Goal: Complete application form: Complete application form

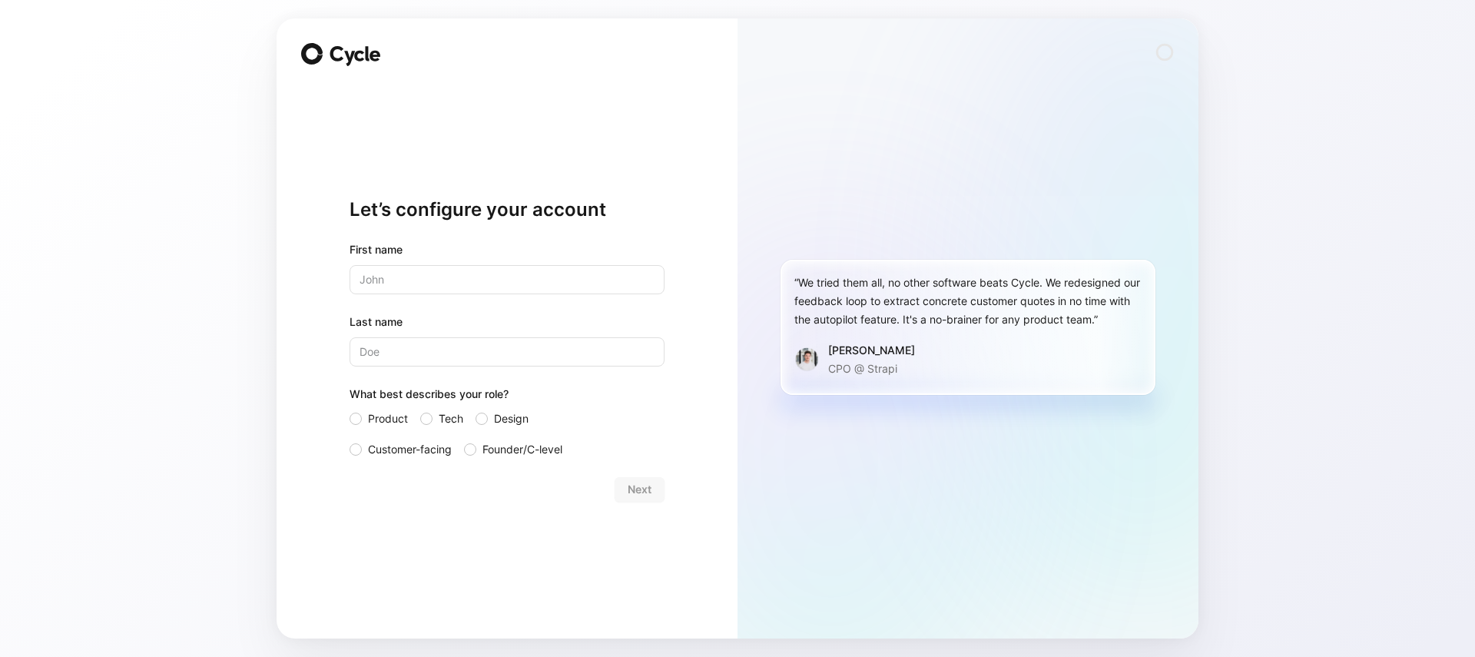
click at [655, 115] on div "Let’s configure your account First name Last name What best describes your role…" at bounding box center [507, 349] width 315 height 529
click at [420, 449] on span "Customer-facing" at bounding box center [410, 449] width 84 height 18
click at [350, 440] on input "Customer-facing" at bounding box center [350, 440] width 0 height 0
click at [432, 272] on input "text" at bounding box center [507, 279] width 315 height 29
type input "[PERSON_NAME]"
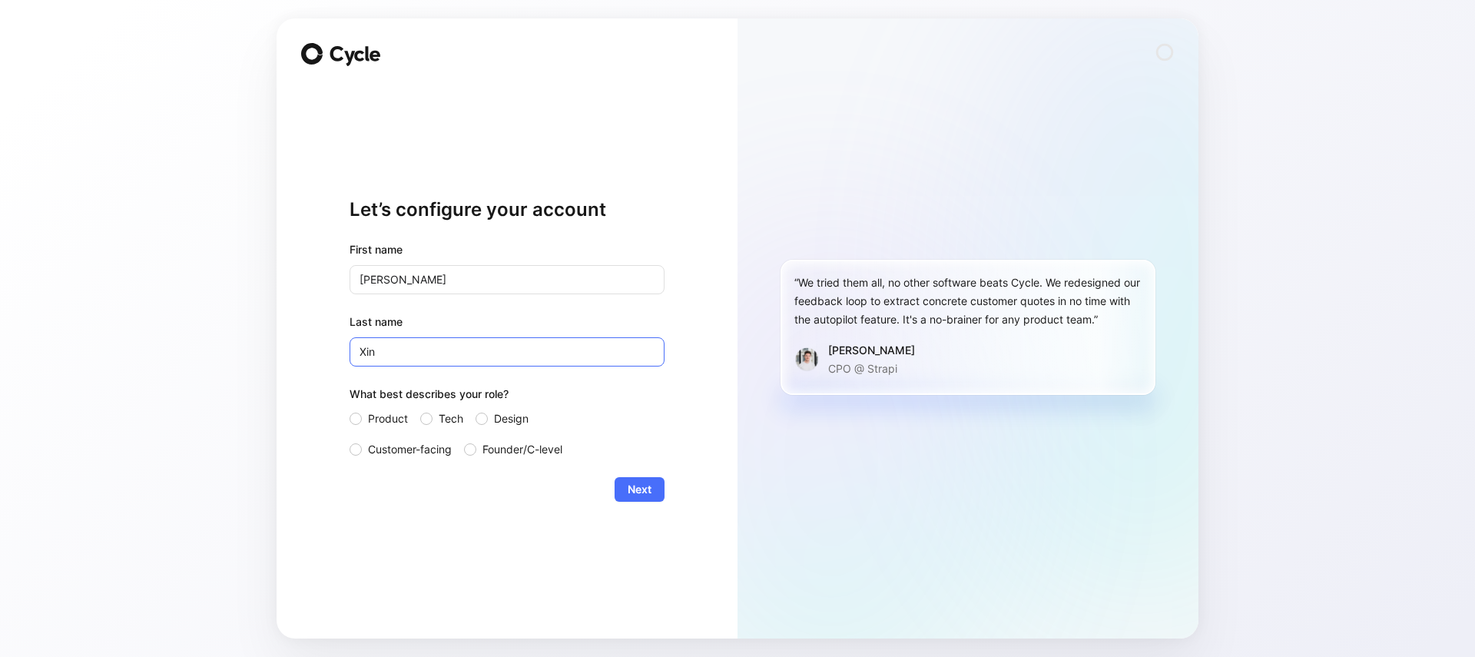
type input "Xin"
click at [308, 247] on div "Let’s configure your account First name [PERSON_NAME] Last name [PERSON_NAME] W…" at bounding box center [507, 328] width 461 height 620
click at [638, 496] on span "Next" at bounding box center [640, 489] width 24 height 18
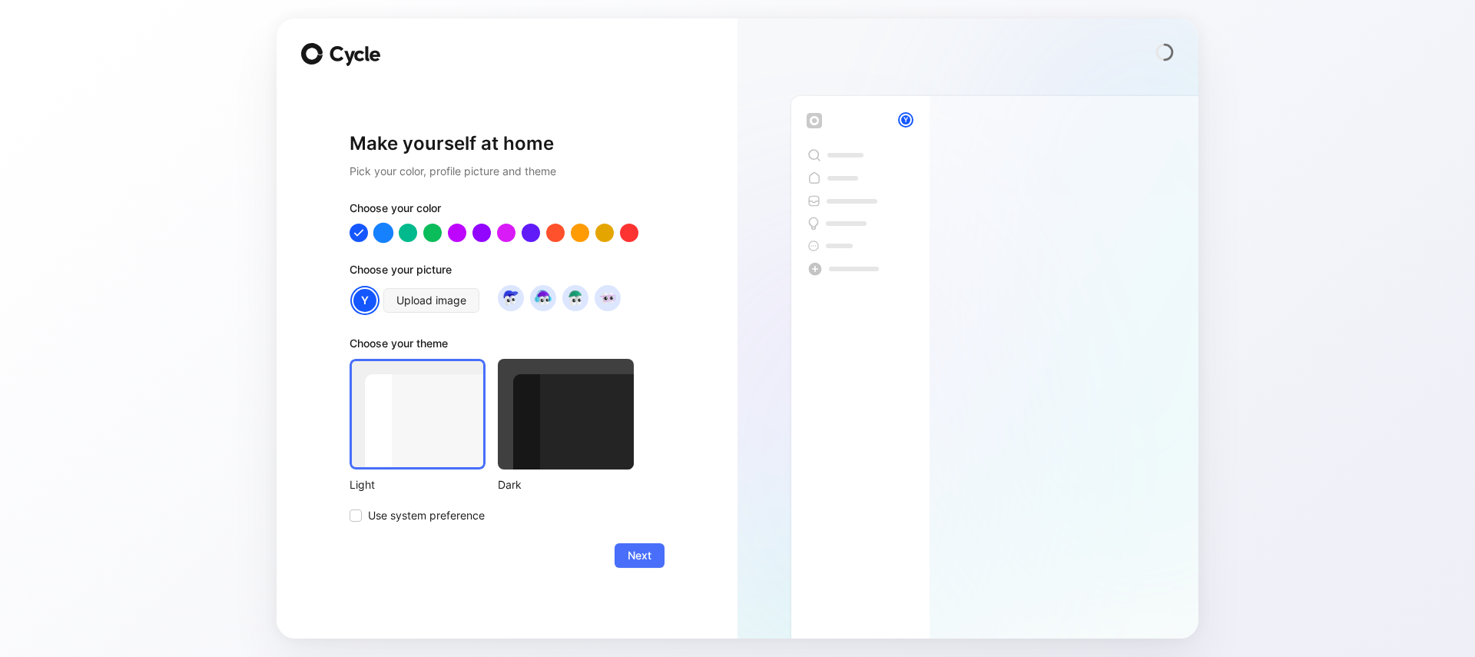
click at [383, 234] on div at bounding box center [383, 232] width 20 height 20
click at [609, 303] on img at bounding box center [607, 297] width 21 height 21
click at [649, 556] on span "Next" at bounding box center [640, 555] width 24 height 18
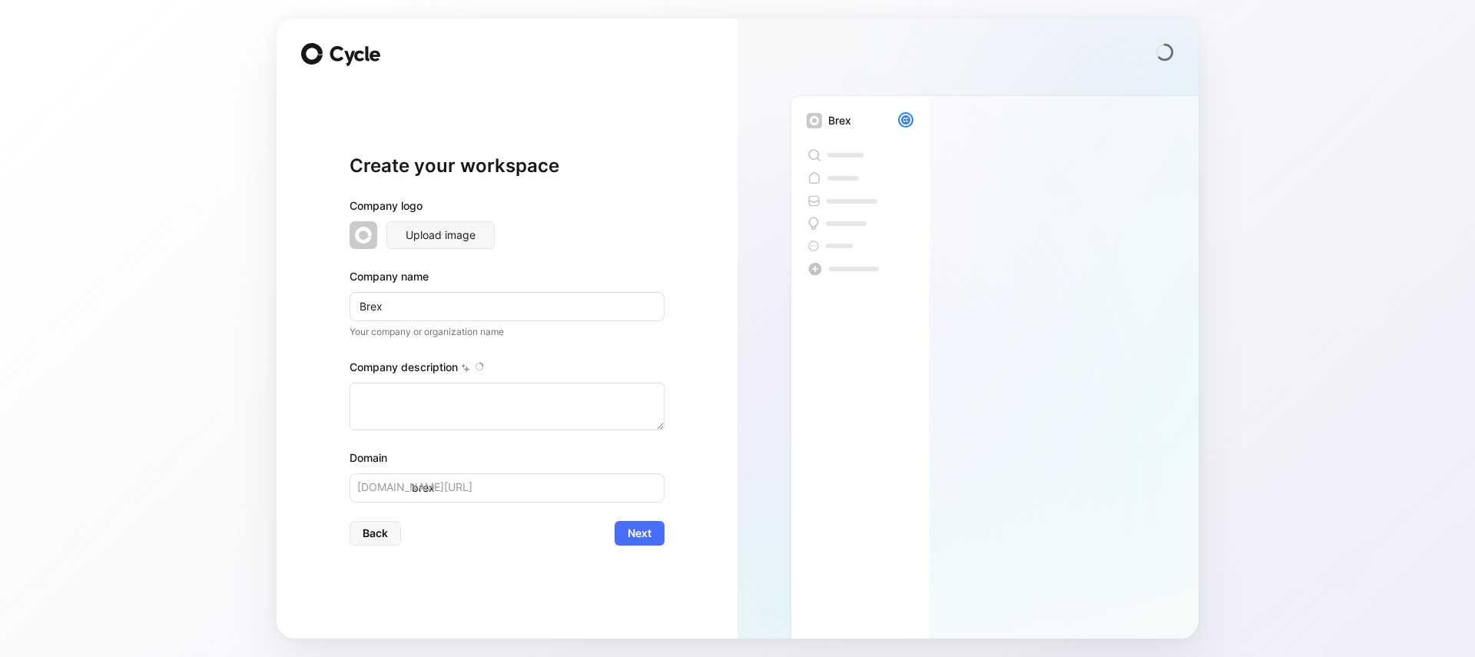
type textarea "Brex is a financial technology company founded in [DATE] by [PERSON_NAME] and […"
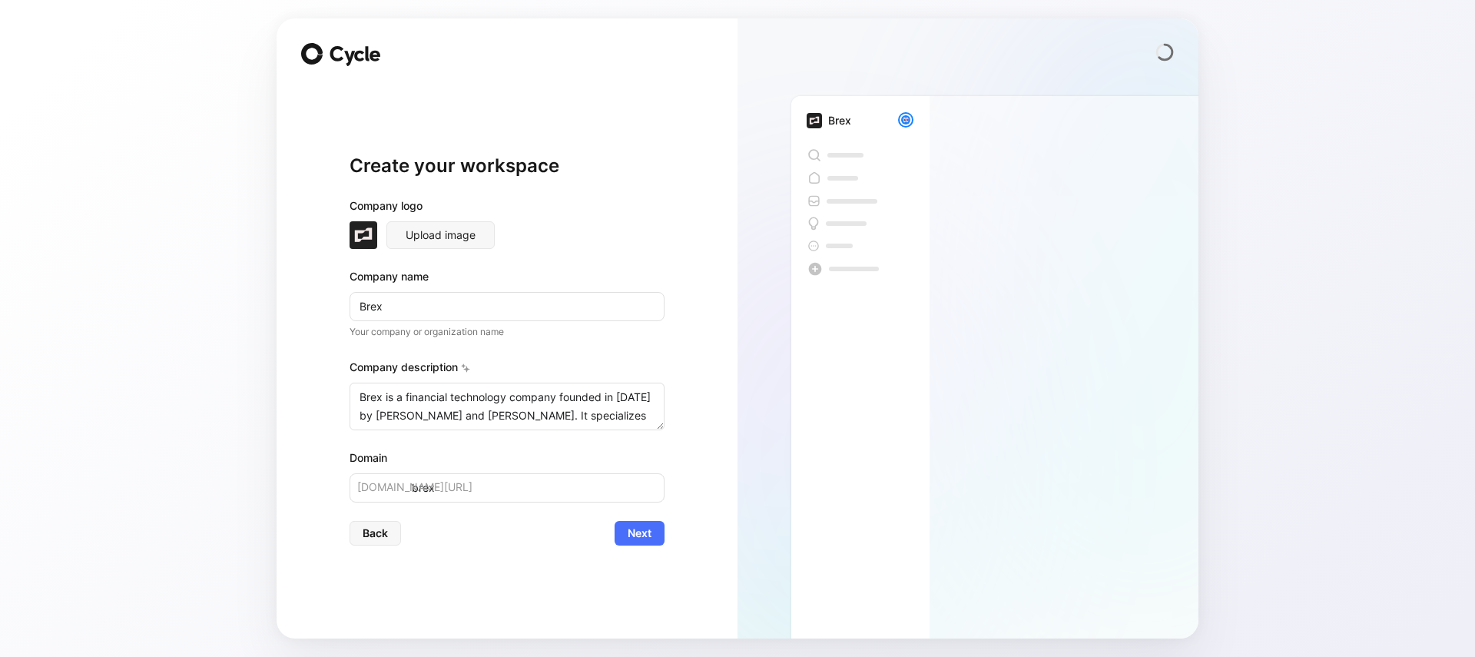
click at [675, 380] on div "Create your workspace Company logo Upload image Company name Brex Your company …" at bounding box center [507, 328] width 461 height 620
click at [652, 535] on button "Next" at bounding box center [640, 533] width 50 height 25
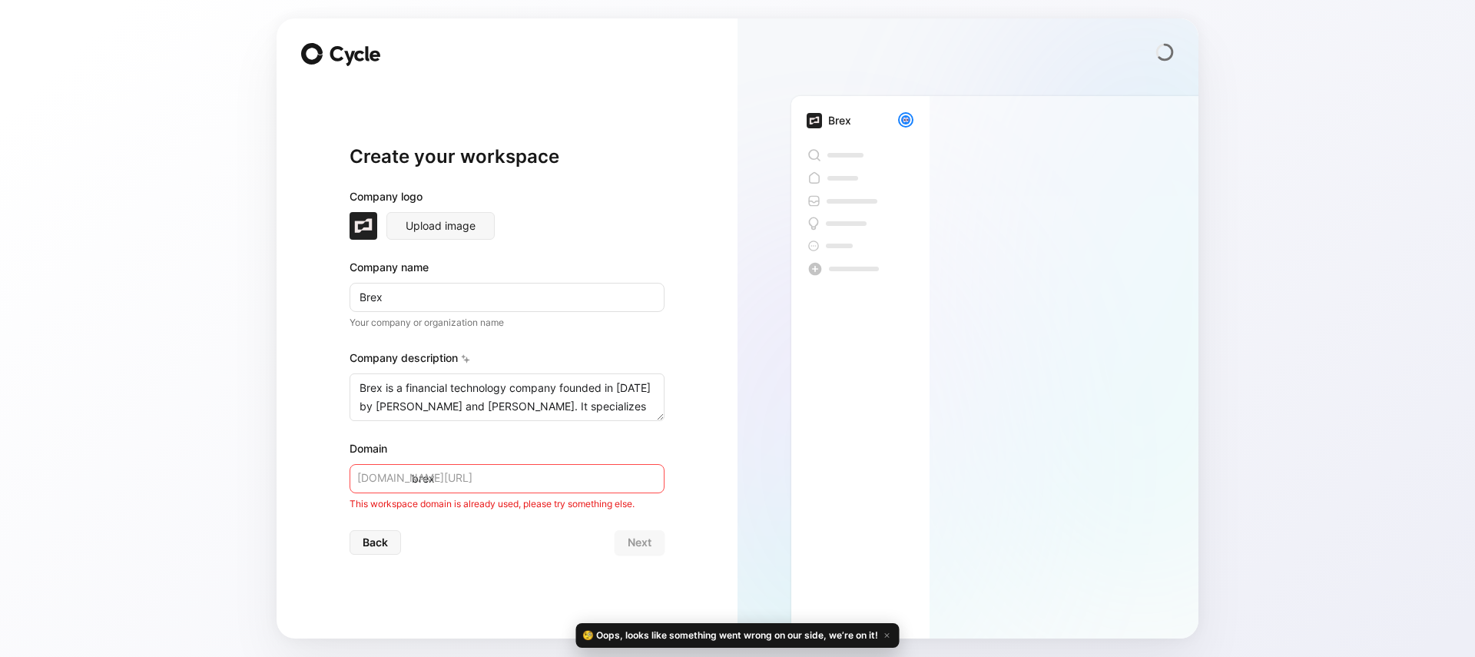
click at [614, 498] on div "This workspace domain is already used, please try something else." at bounding box center [507, 503] width 315 height 15
click at [610, 486] on input "brex" at bounding box center [507, 478] width 315 height 29
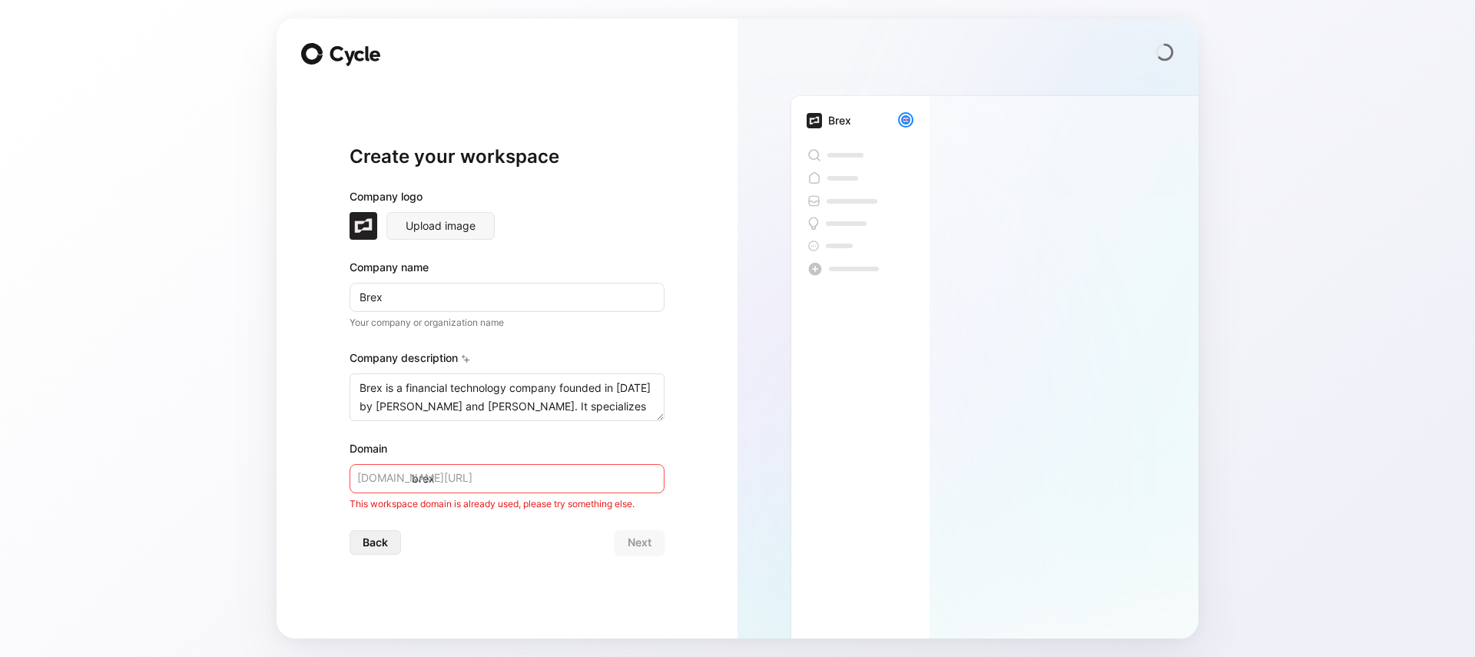
click at [380, 544] on span "Back" at bounding box center [375, 542] width 25 height 18
